Goal: Find specific page/section: Find specific page/section

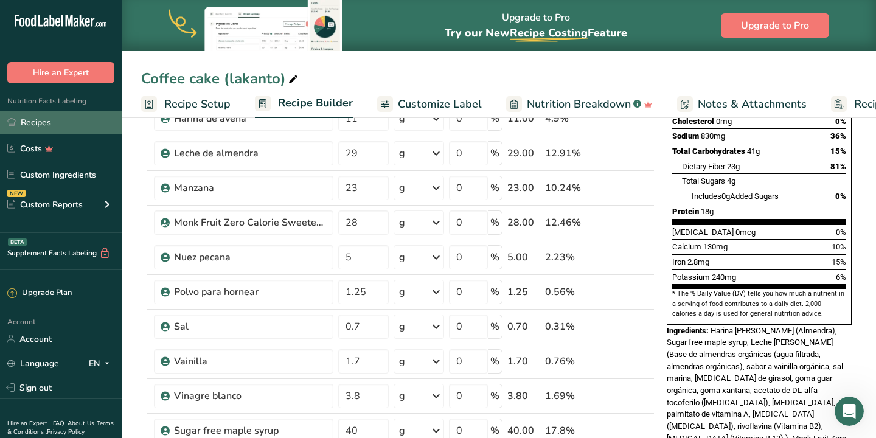
scroll to position [245, 0]
click at [42, 131] on link "Recipes" at bounding box center [61, 122] width 122 height 23
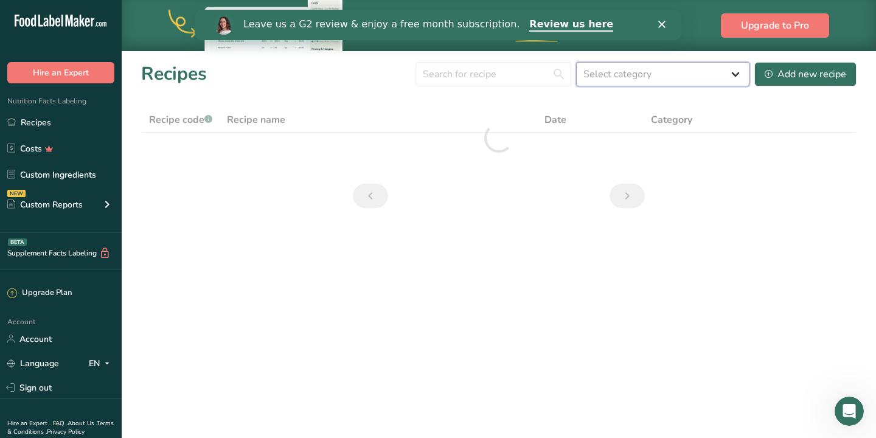
click at [652, 70] on select "Select category All Baked Goods [GEOGRAPHIC_DATA] Confectionery Cooked Meals, S…" at bounding box center [662, 74] width 173 height 24
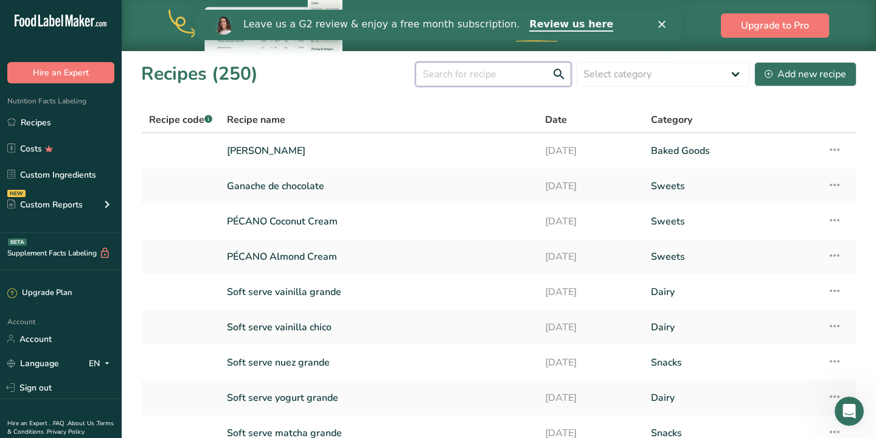
click at [487, 72] on input "text" at bounding box center [493, 74] width 156 height 24
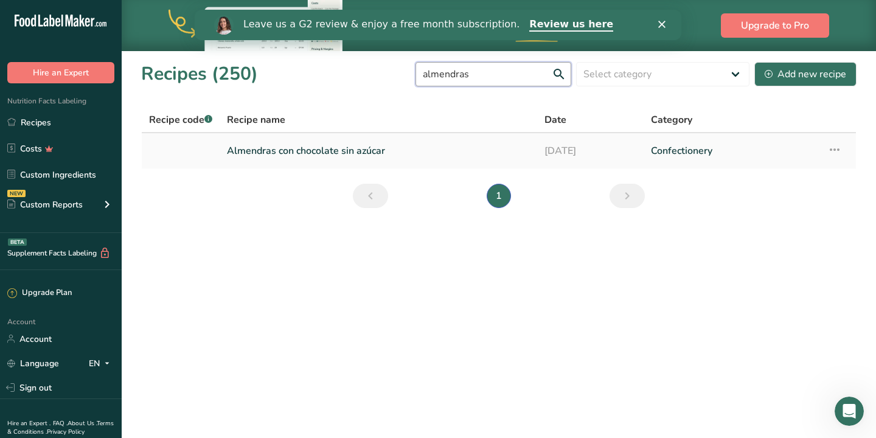
type input "almendras"
click at [392, 147] on link "Almendras con chocolate sin azúcar" at bounding box center [378, 151] width 303 height 26
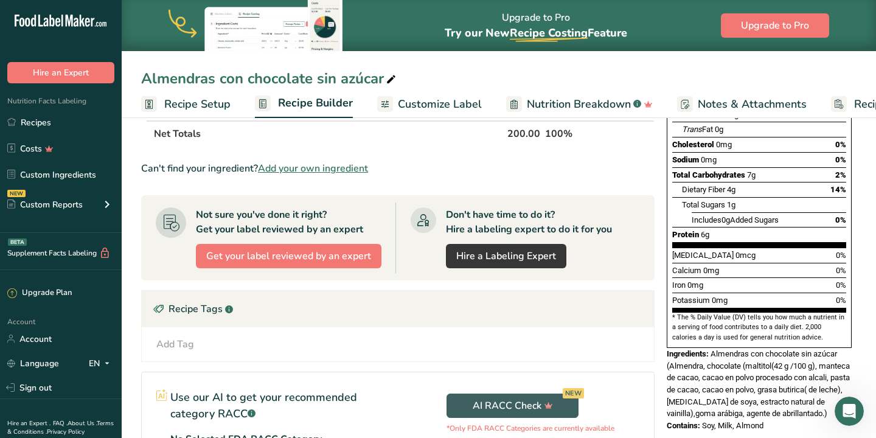
scroll to position [208, 0]
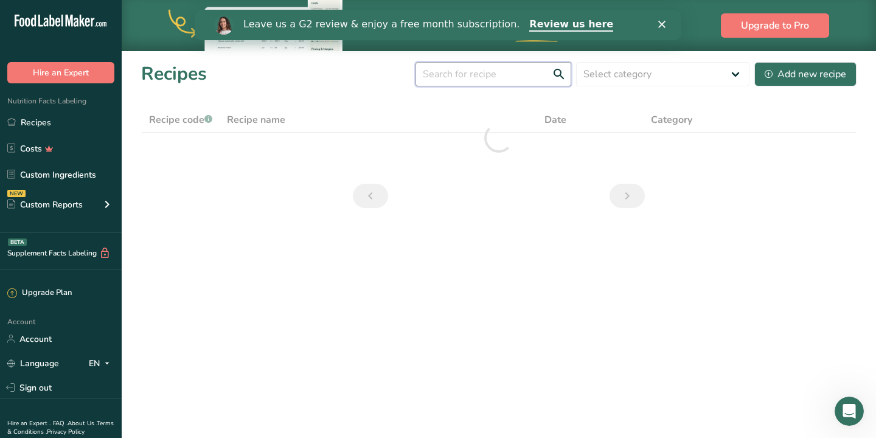
click at [499, 77] on input "text" at bounding box center [493, 74] width 156 height 24
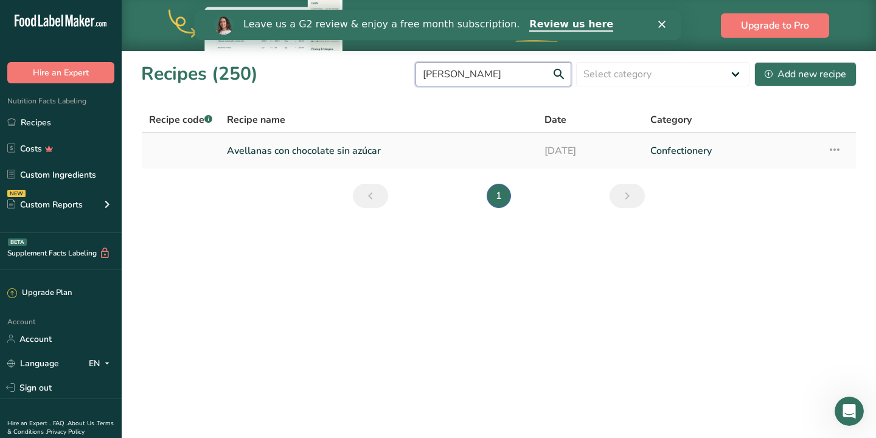
type input "[PERSON_NAME]"
click at [328, 148] on link "Avellanas con chocolate sin azúcar" at bounding box center [378, 151] width 303 height 26
